Goal: Information Seeking & Learning: Learn about a topic

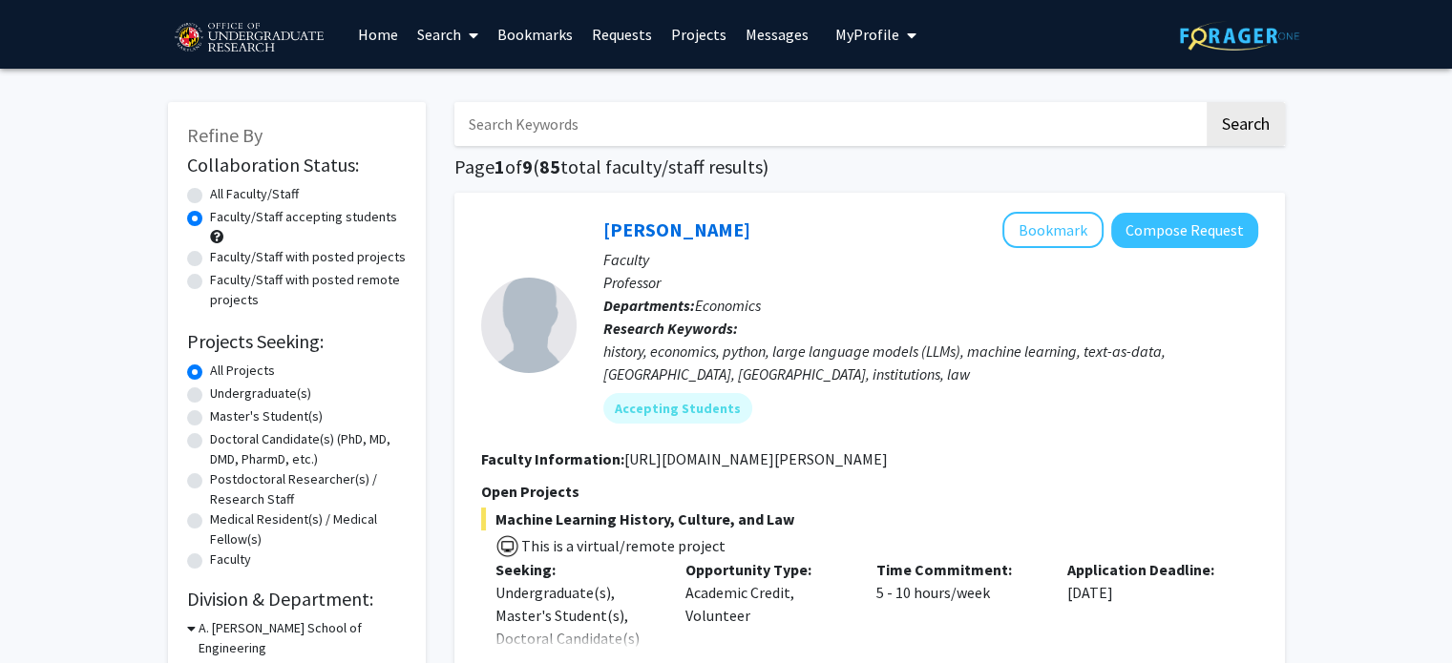
click at [367, 253] on label "Faculty/Staff with posted projects" at bounding box center [308, 257] width 196 height 20
click at [222, 253] on input "Faculty/Staff with posted projects" at bounding box center [216, 253] width 12 height 12
radio input "true"
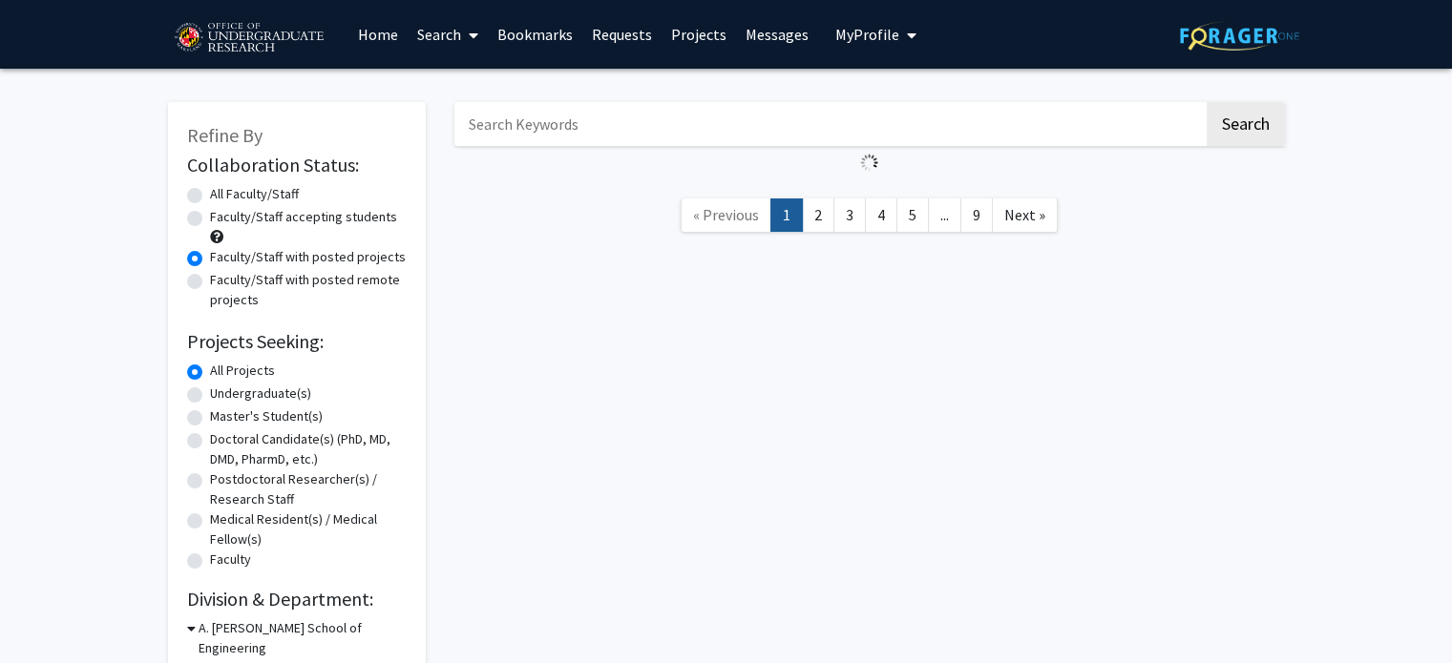
click at [680, 182] on nav "« Previous 1 2 3 4 5 ... 9 Next »" at bounding box center [869, 217] width 830 height 77
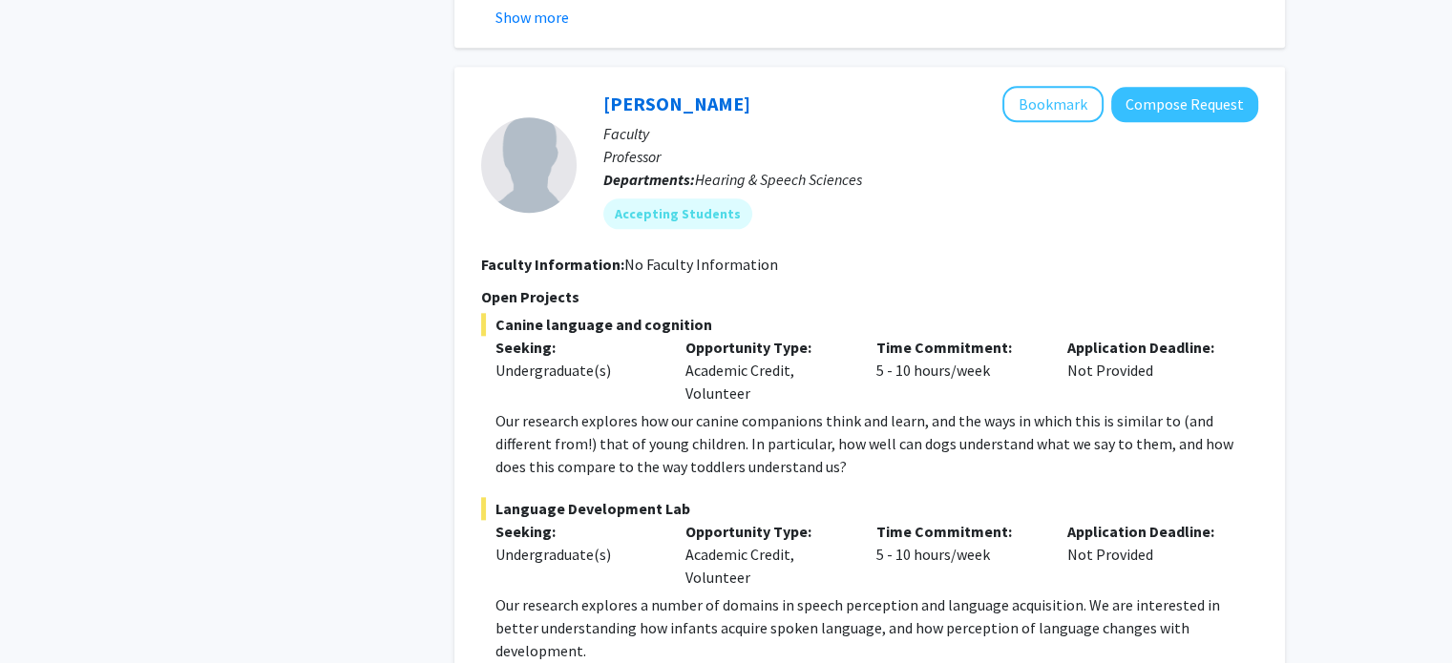
scroll to position [9350, 0]
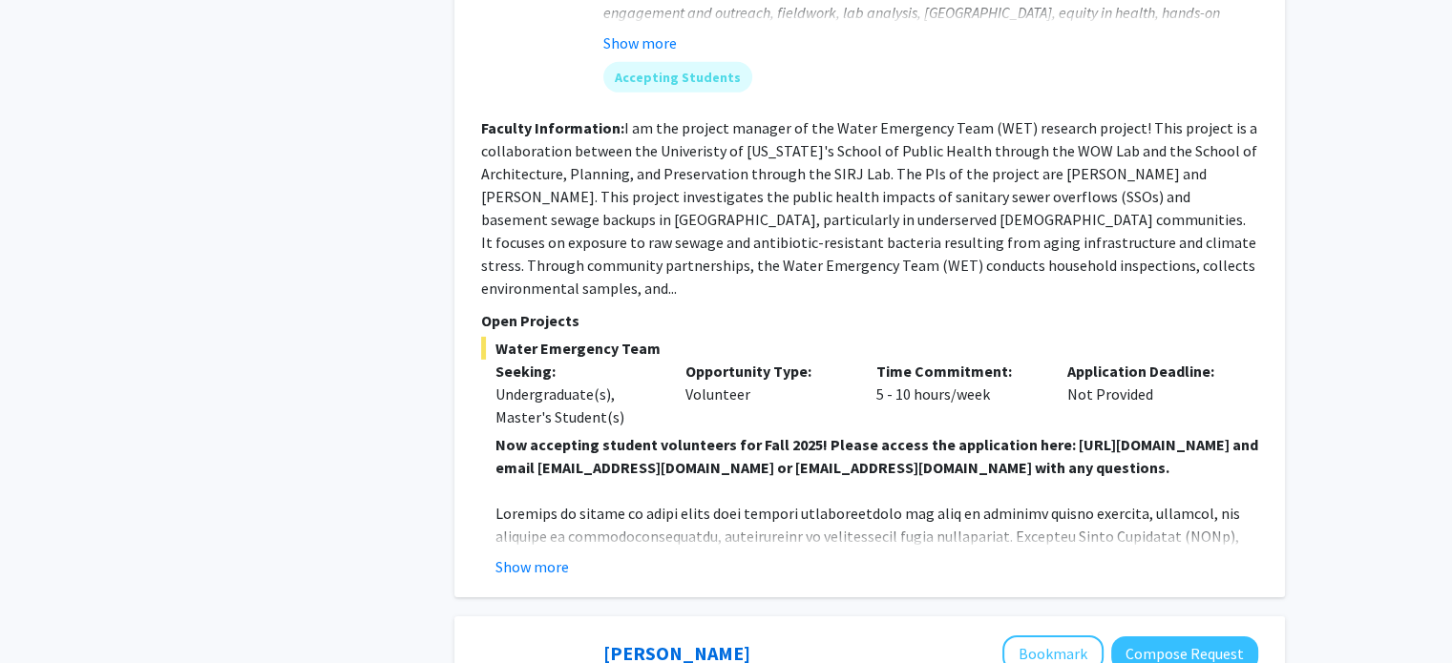
scroll to position [6193, 0]
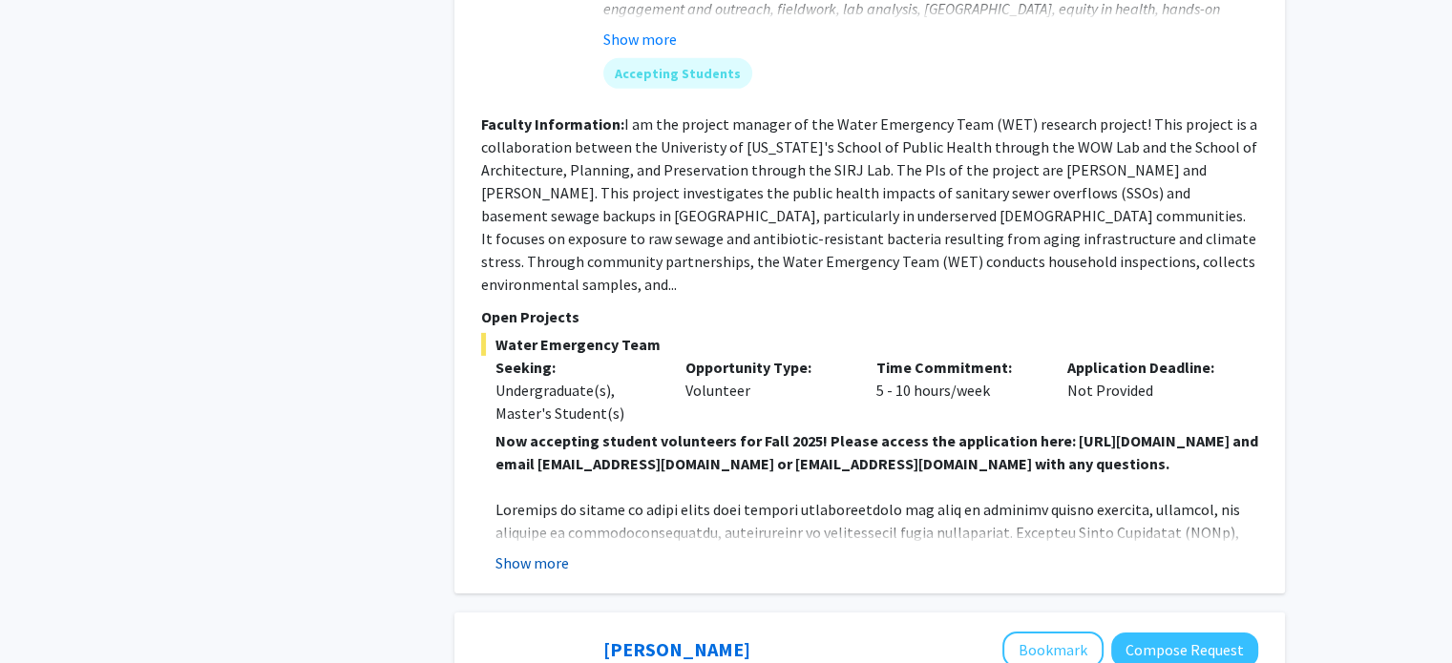
click at [560, 552] on button "Show more" at bounding box center [531, 563] width 73 height 23
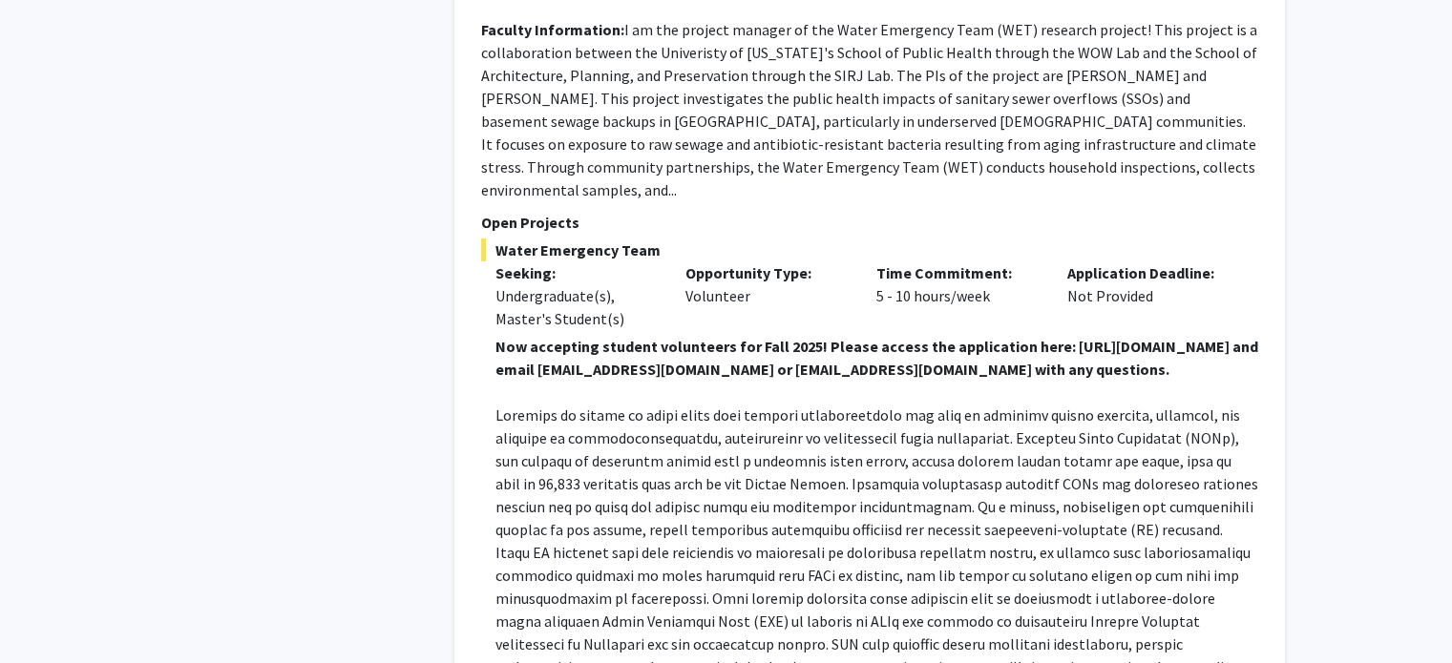
scroll to position [6285, 0]
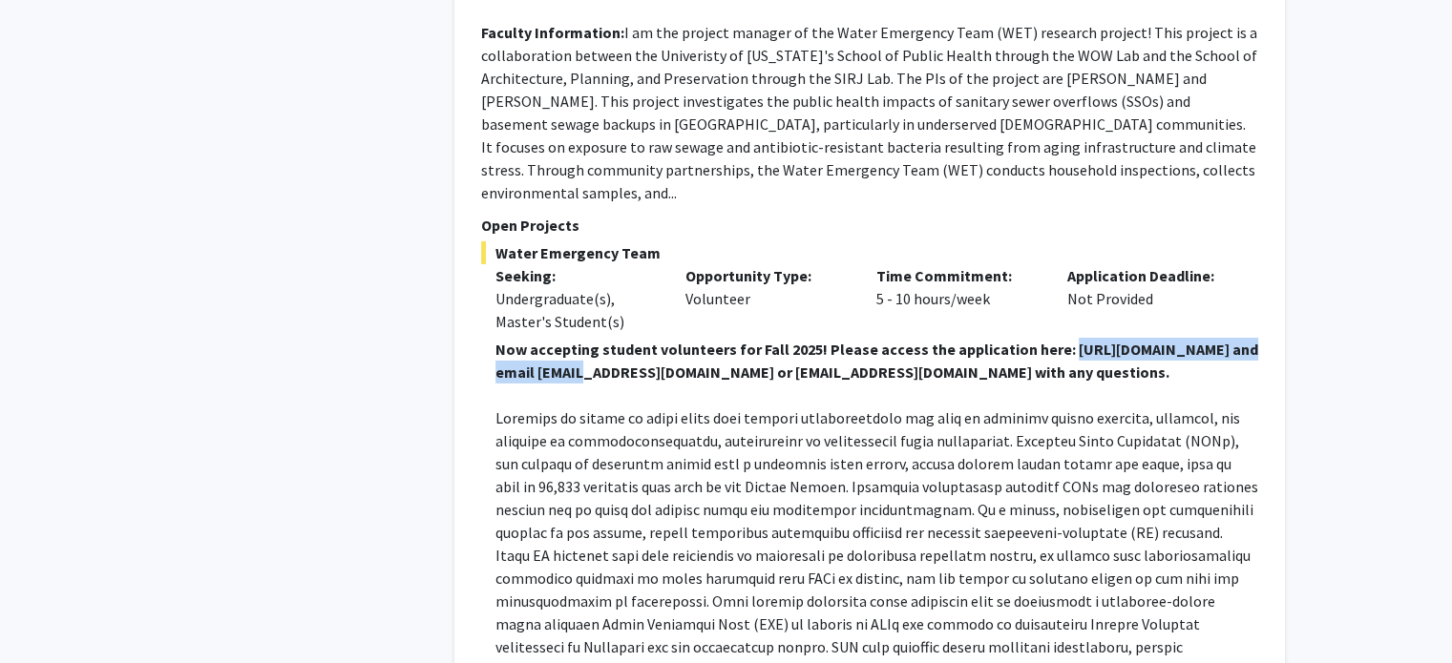
drag, startPoint x: 792, startPoint y: 277, endPoint x: 536, endPoint y: 283, distance: 255.9
click at [536, 340] on strong "Now accepting student volunteers for Fall 2025! Please access the application h…" at bounding box center [876, 361] width 763 height 42
copy strong "[URL][DOMAIN_NAME]"
click at [850, 340] on strong "Now accepting student volunteers for Fall 2025! Please access the application h…" at bounding box center [876, 361] width 763 height 42
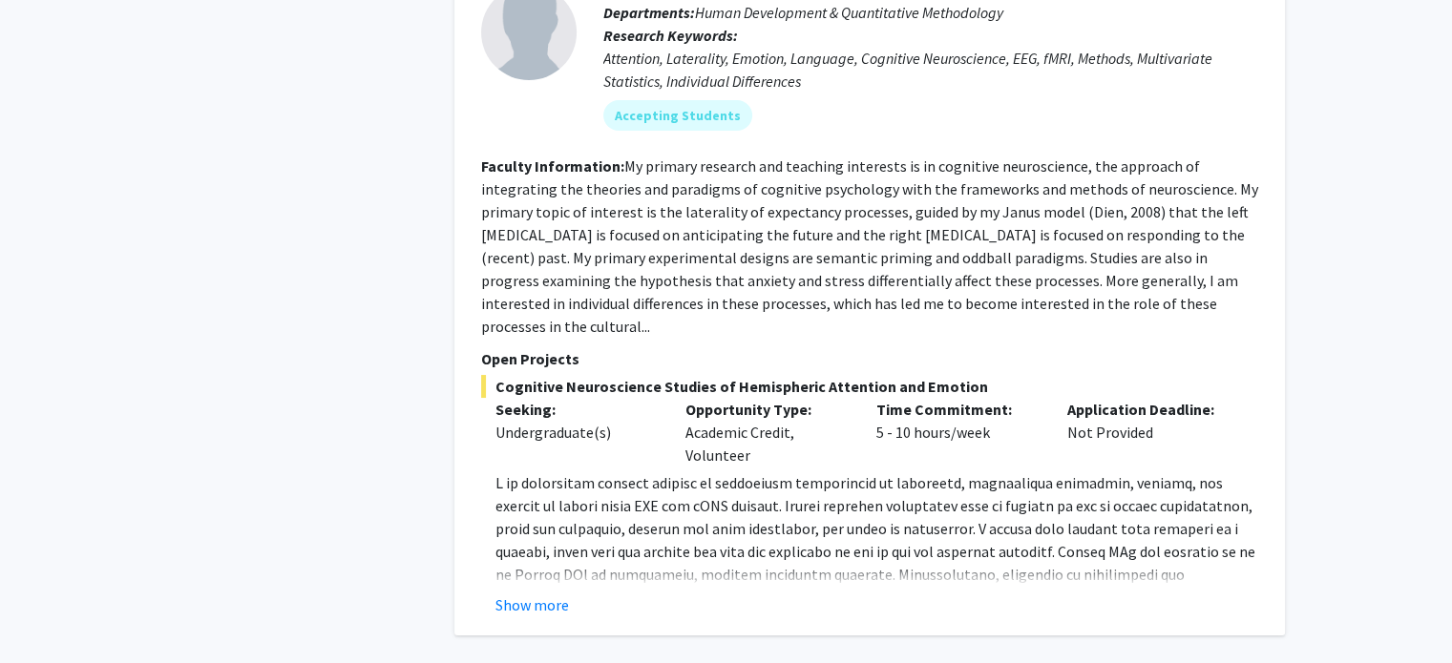
scroll to position [7296, 0]
click at [761, 397] on div "Opportunity Type: Academic Credit, Volunteer" at bounding box center [766, 431] width 191 height 69
click at [523, 593] on button "Show more" at bounding box center [531, 604] width 73 height 23
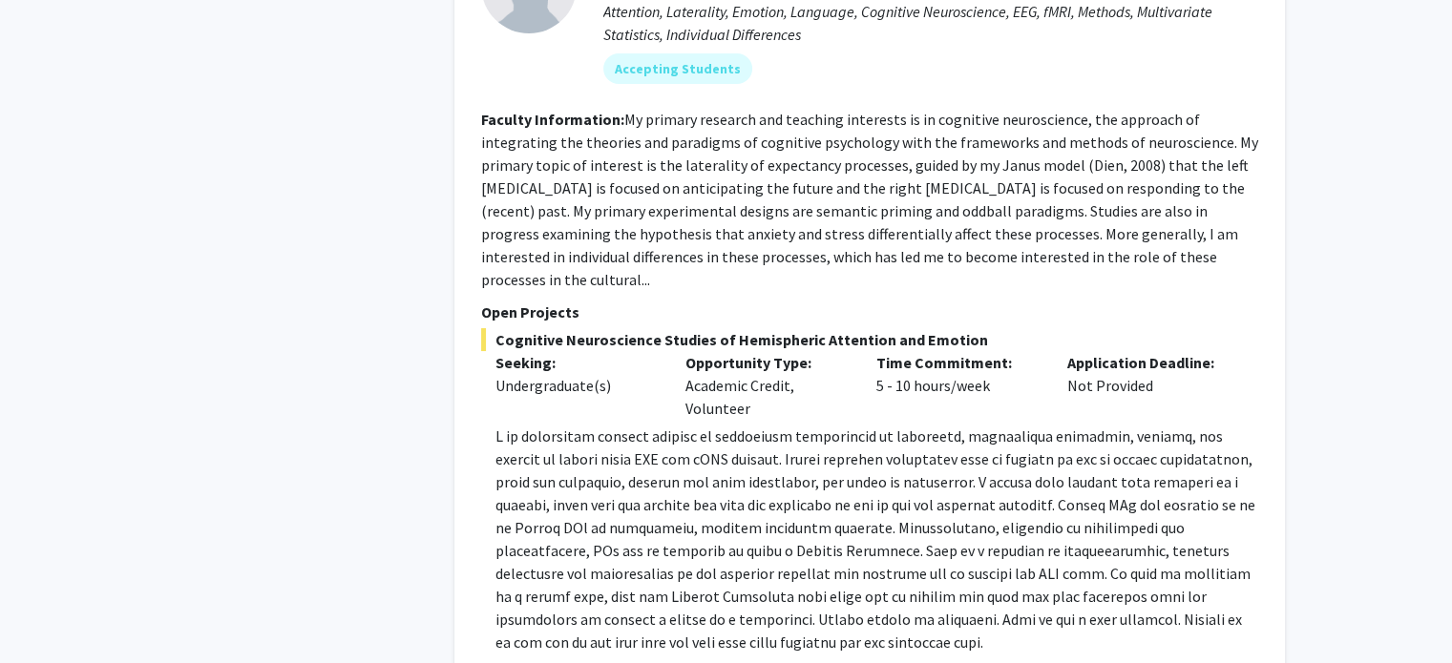
scroll to position [7344, 0]
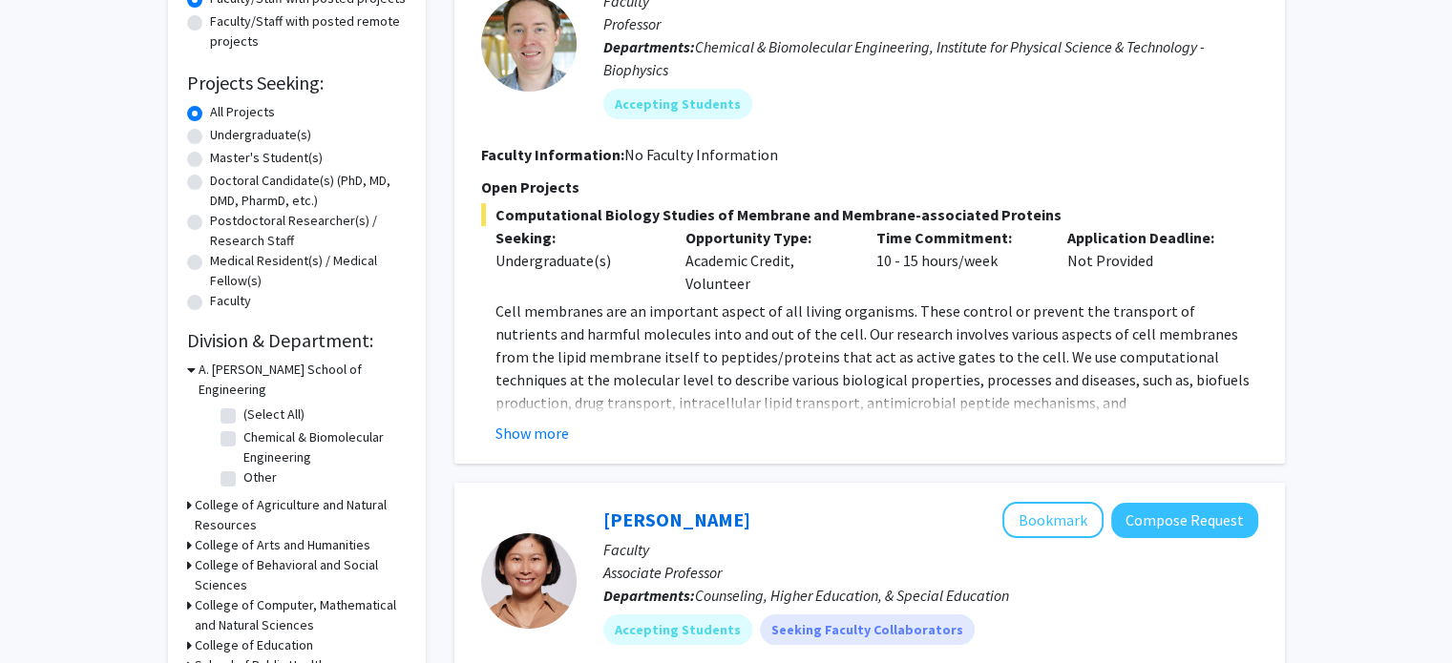
scroll to position [258, 0]
click at [551, 430] on button "Show more" at bounding box center [531, 434] width 73 height 23
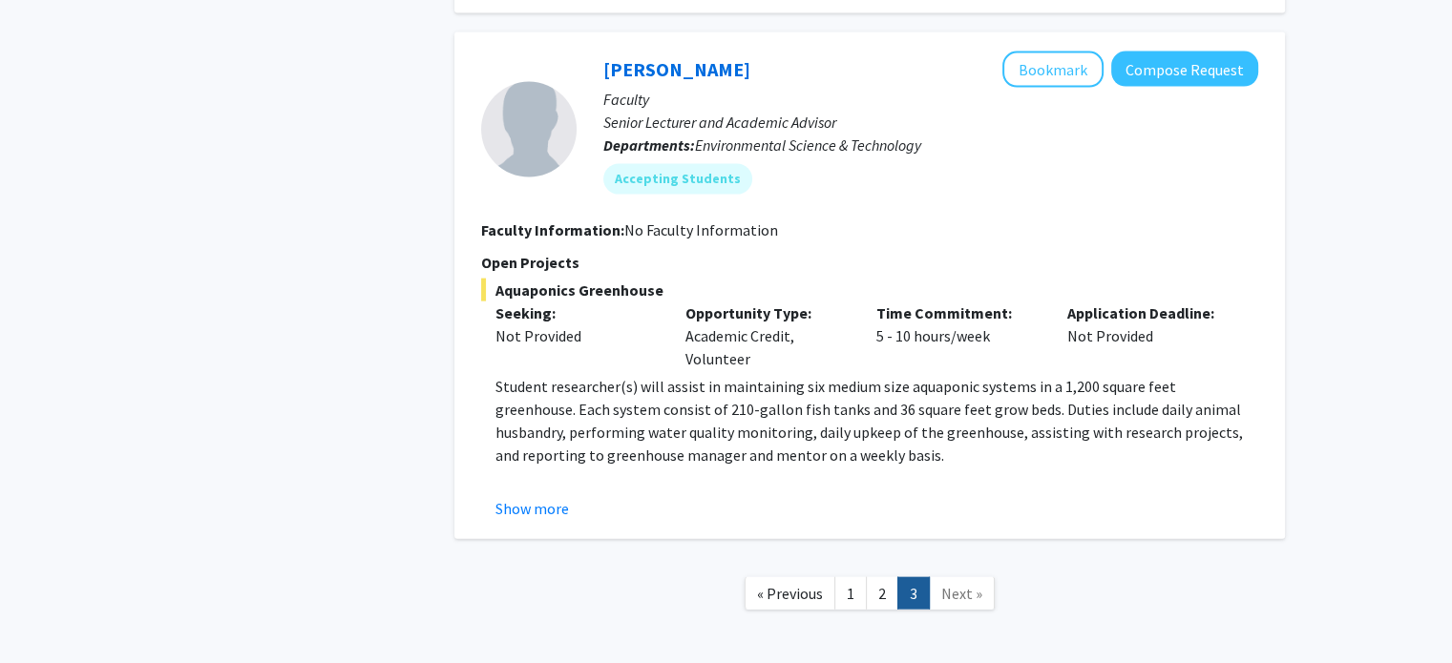
scroll to position [4167, 0]
